Goal: Check status: Check status

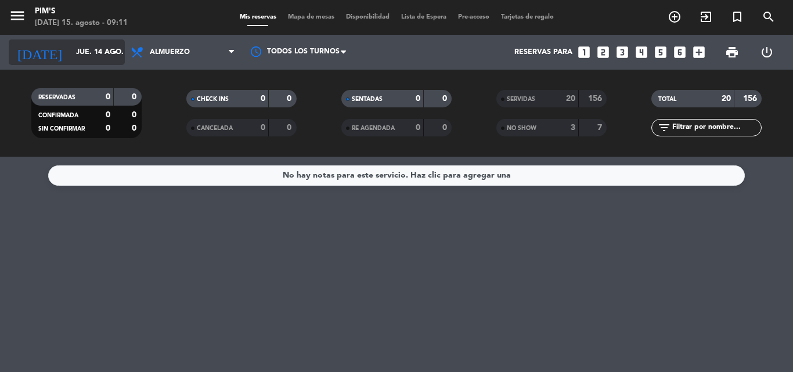
click at [102, 44] on input "jue. 14 ago." at bounding box center [119, 52] width 98 height 20
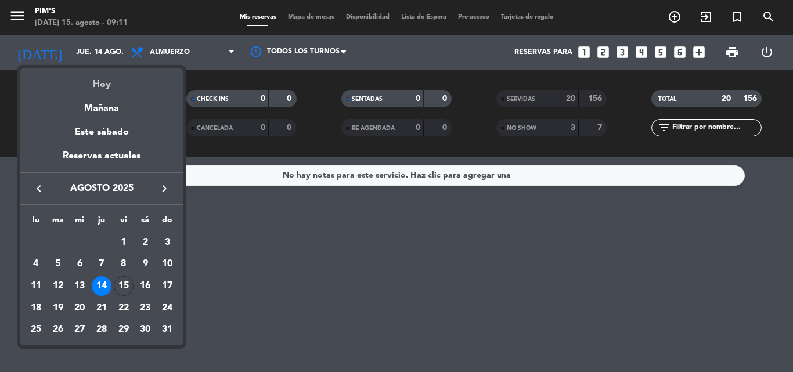
click at [98, 85] on div "Hoy" at bounding box center [101, 81] width 163 height 24
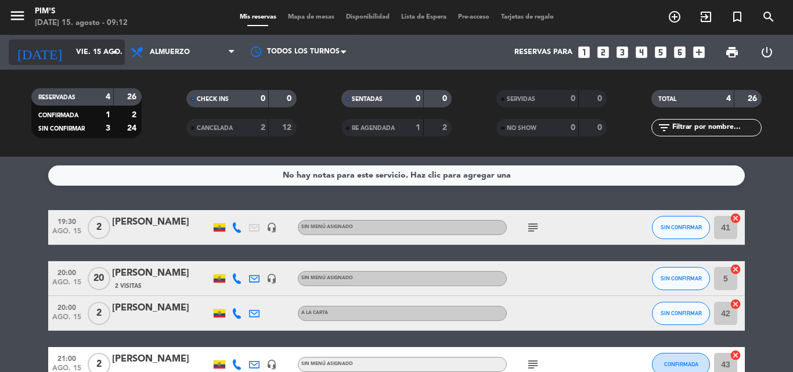
click at [107, 48] on input "vie. 15 ago." at bounding box center [119, 52] width 98 height 20
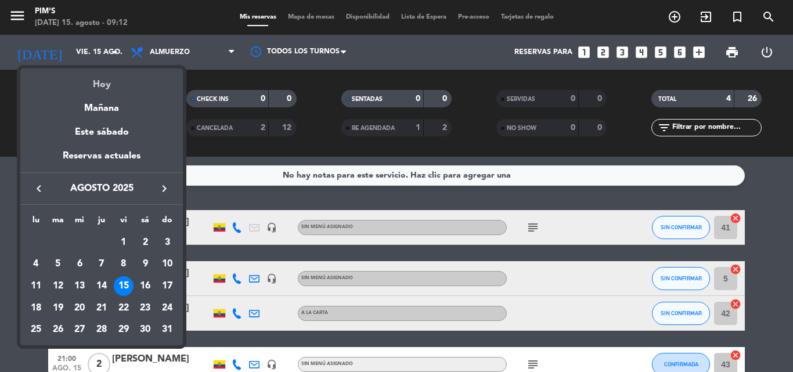
click at [102, 80] on div "Hoy" at bounding box center [101, 81] width 163 height 24
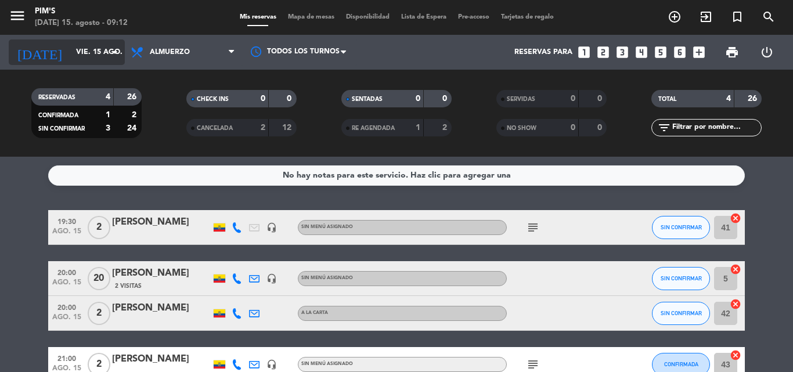
click at [111, 49] on icon "arrow_drop_down" at bounding box center [115, 52] width 14 height 14
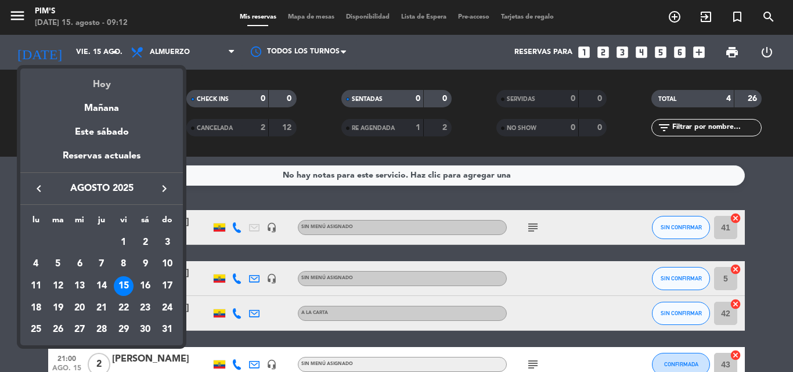
click at [101, 85] on div "Hoy" at bounding box center [101, 81] width 163 height 24
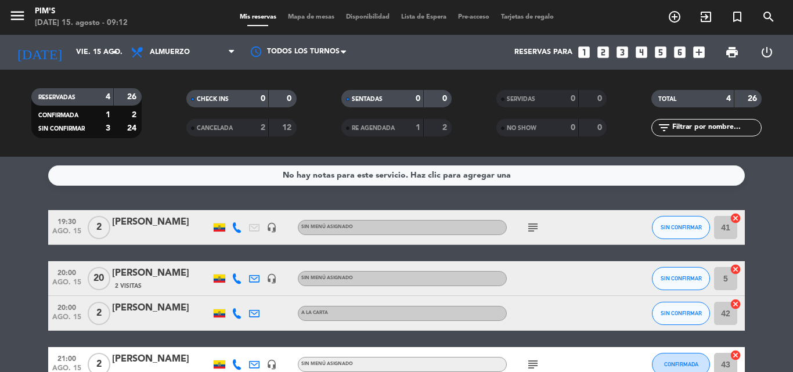
click at [145, 272] on div "[PERSON_NAME]" at bounding box center [161, 273] width 99 height 15
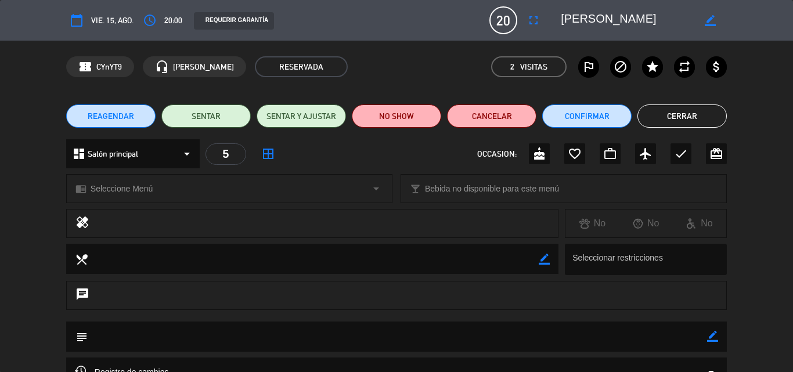
click at [664, 111] on button "Cerrar" at bounding box center [681, 115] width 89 height 23
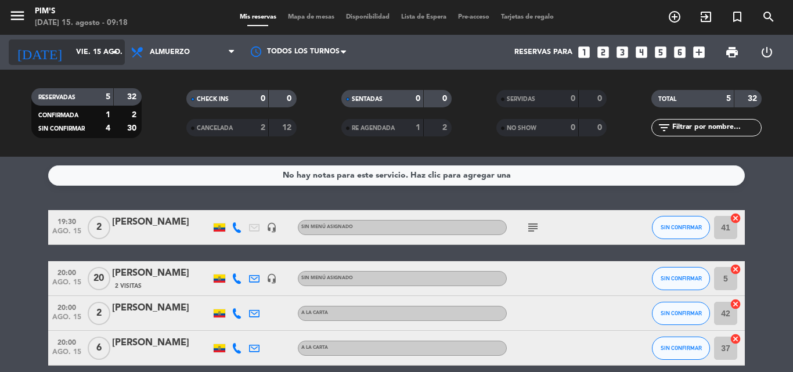
click at [113, 48] on icon "arrow_drop_down" at bounding box center [115, 52] width 14 height 14
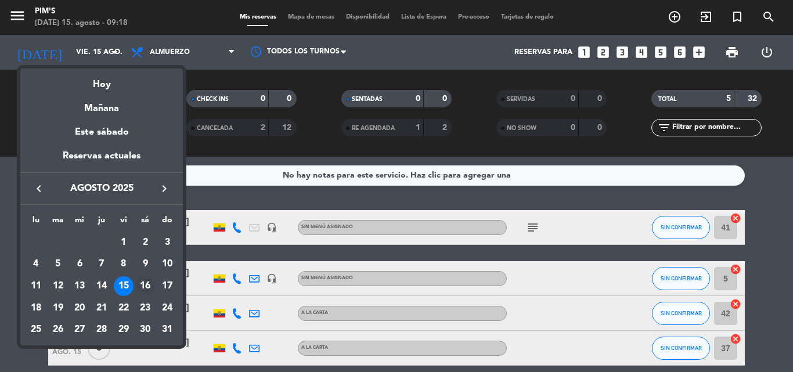
click at [148, 278] on div "16" at bounding box center [145, 286] width 20 height 20
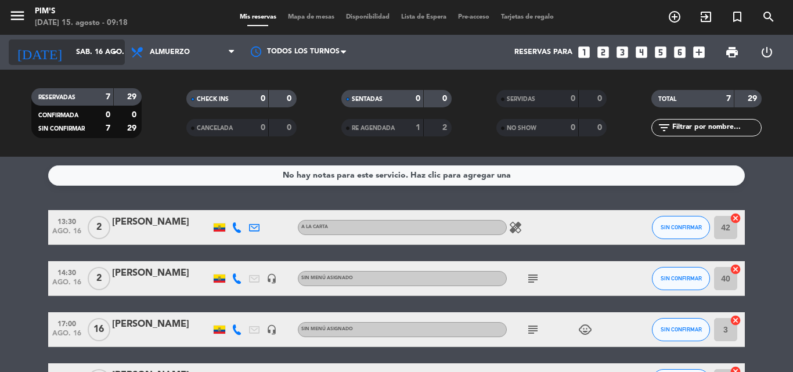
click at [112, 46] on icon "arrow_drop_down" at bounding box center [115, 52] width 14 height 14
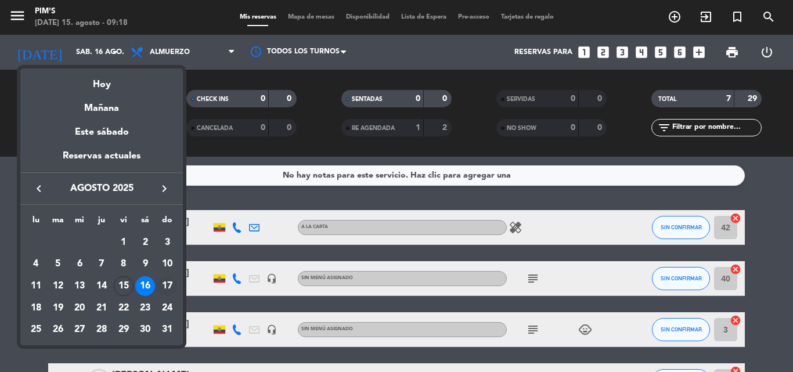
click at [168, 281] on div "17" at bounding box center [167, 286] width 20 height 20
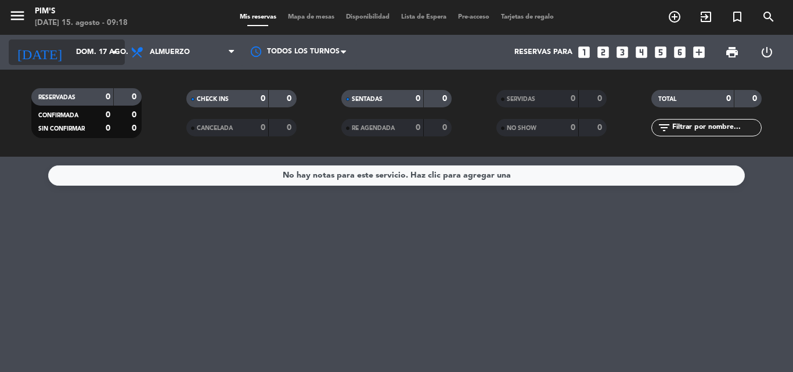
click at [116, 49] on icon "arrow_drop_down" at bounding box center [115, 52] width 14 height 14
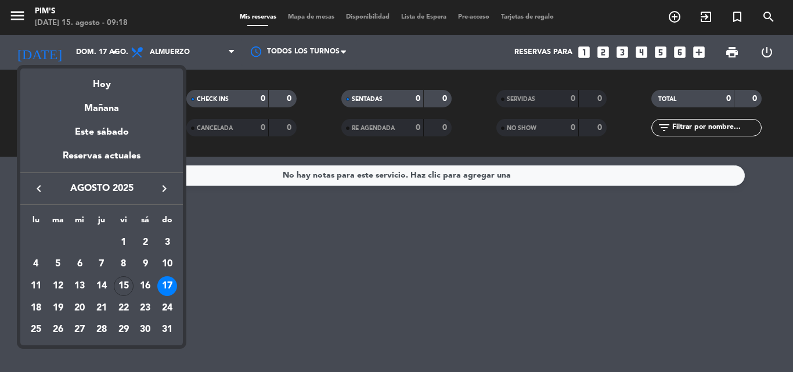
click at [169, 279] on div "17" at bounding box center [167, 286] width 20 height 20
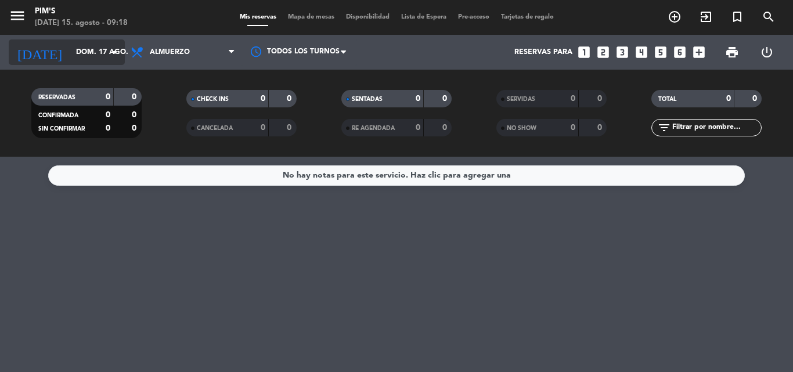
click at [112, 48] on icon "arrow_drop_down" at bounding box center [115, 52] width 14 height 14
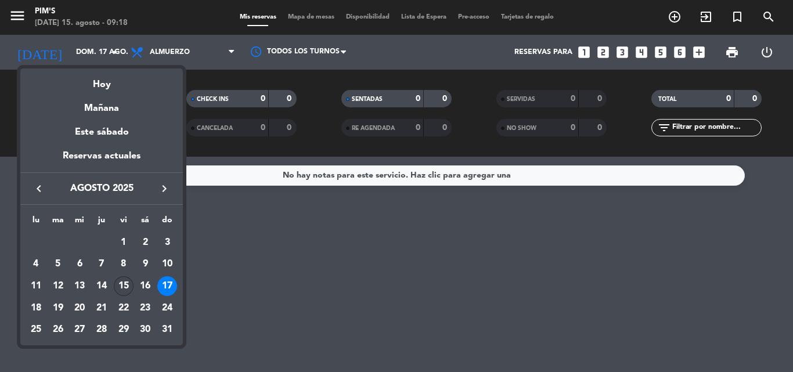
click at [122, 283] on div "15" at bounding box center [124, 286] width 20 height 20
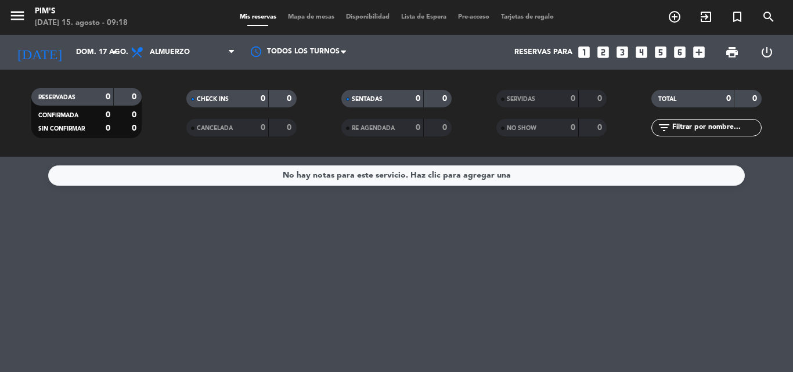
type input "vie. 15 ago."
